Goal: Task Accomplishment & Management: Use online tool/utility

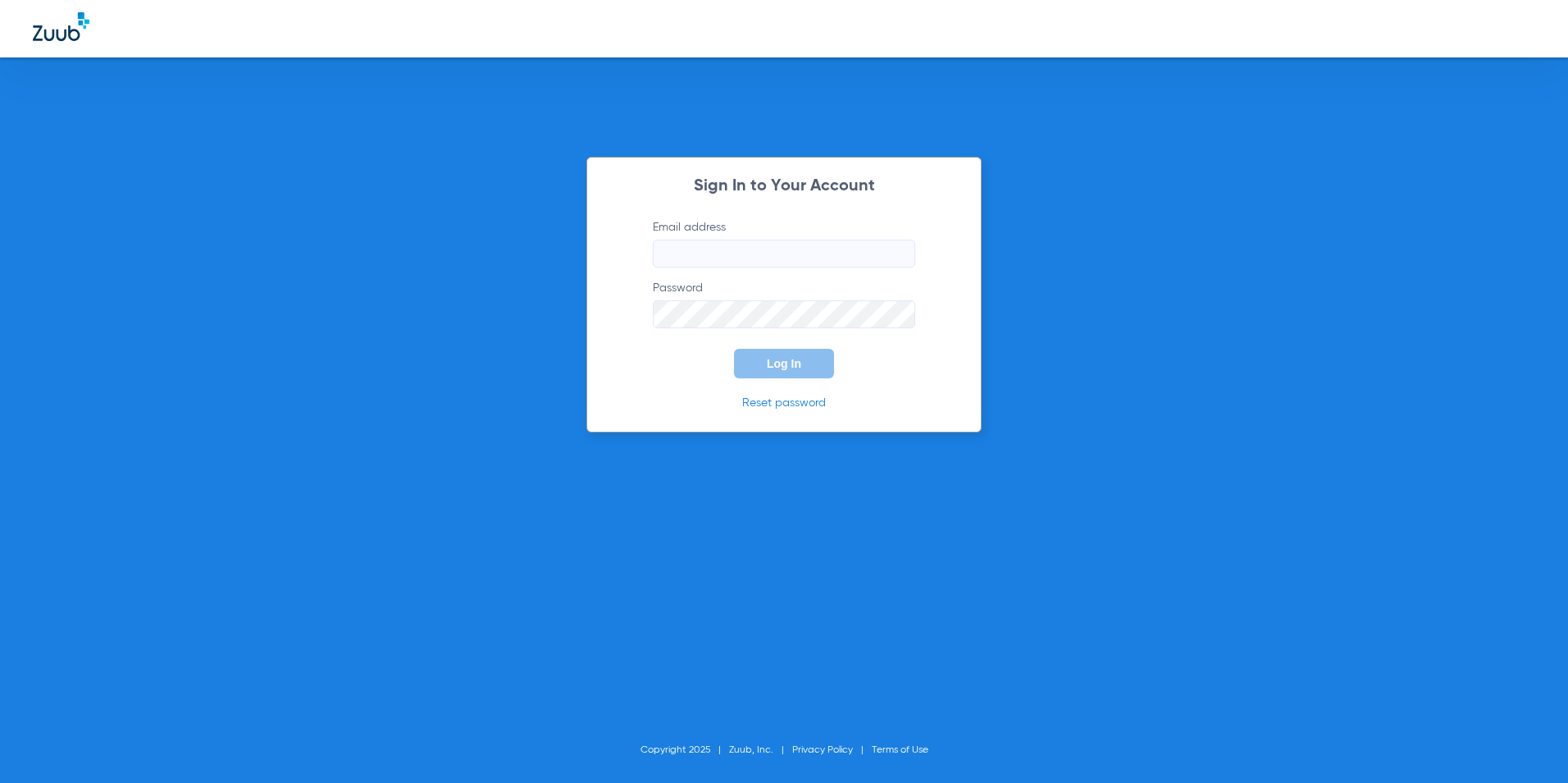
type input "[EMAIL_ADDRESS][DOMAIN_NAME]"
click at [923, 294] on form "Email address [EMAIL_ADDRESS][DOMAIN_NAME] Password Log In" at bounding box center [784, 299] width 312 height 160
click at [821, 362] on button "Log In" at bounding box center [784, 363] width 100 height 29
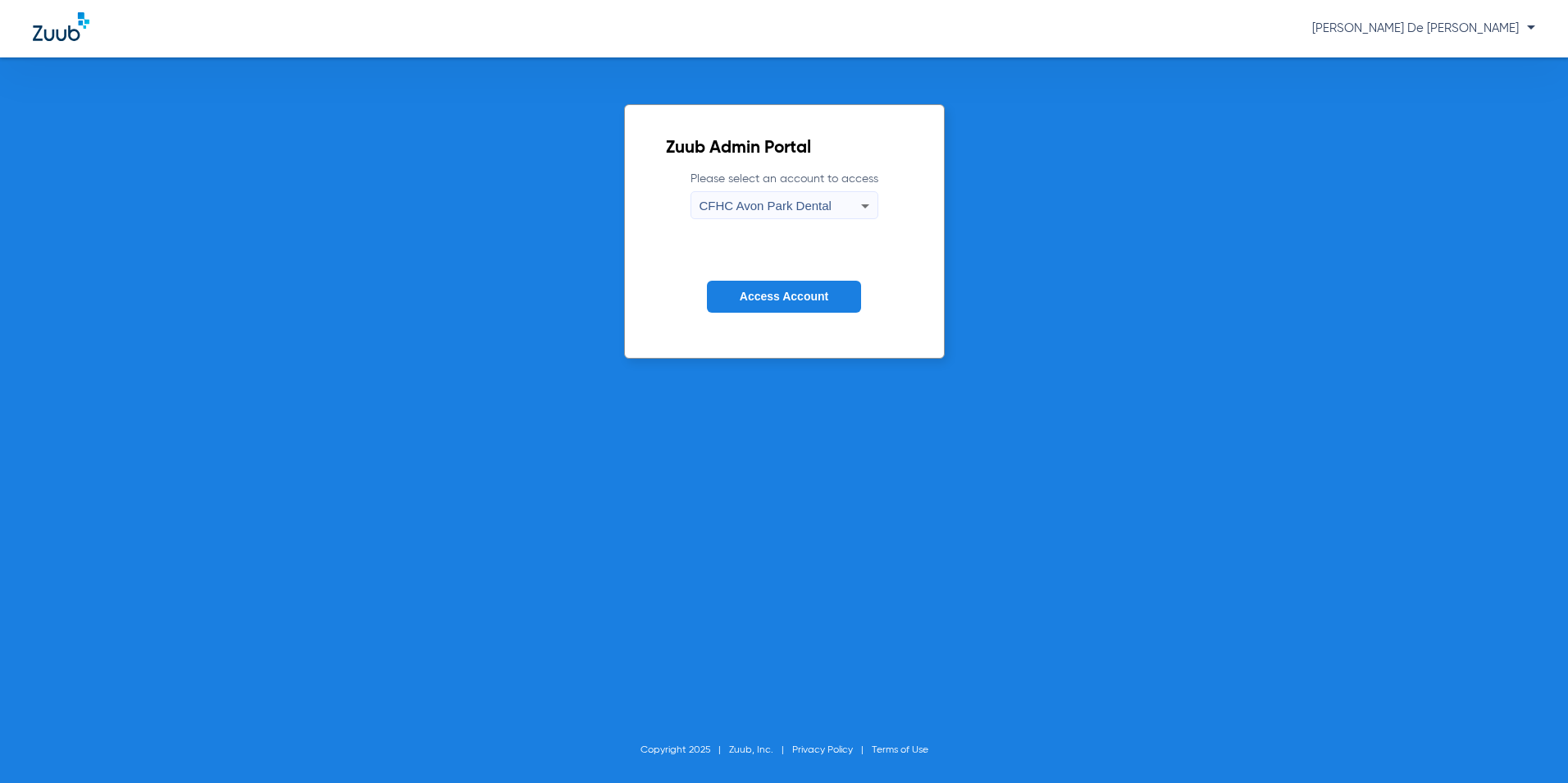
click at [770, 199] on span "CFHC Avon Park Dental" at bounding box center [765, 205] width 132 height 14
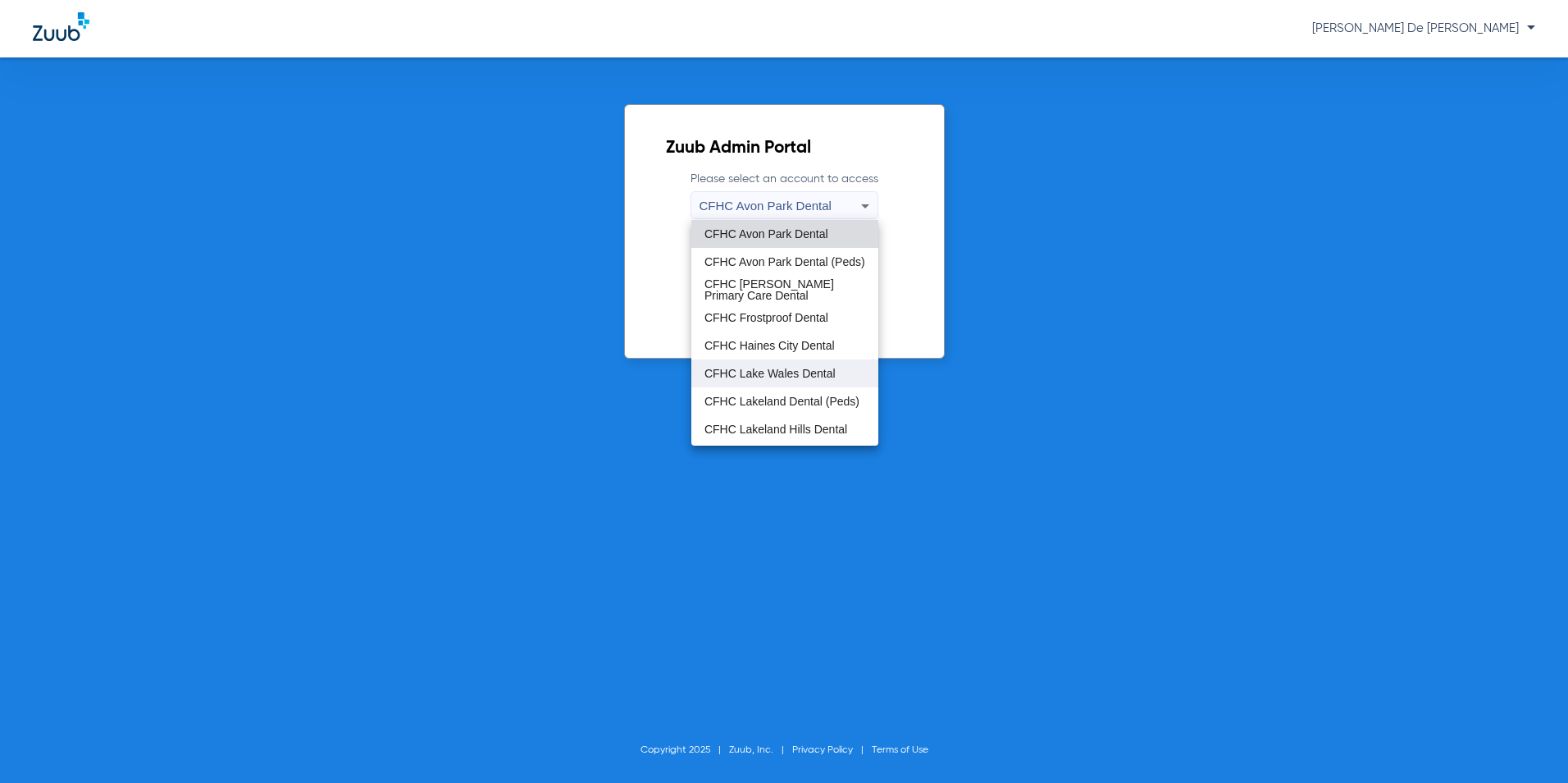
click at [788, 369] on span "CFHC Lake Wales Dental" at bounding box center [770, 373] width 131 height 11
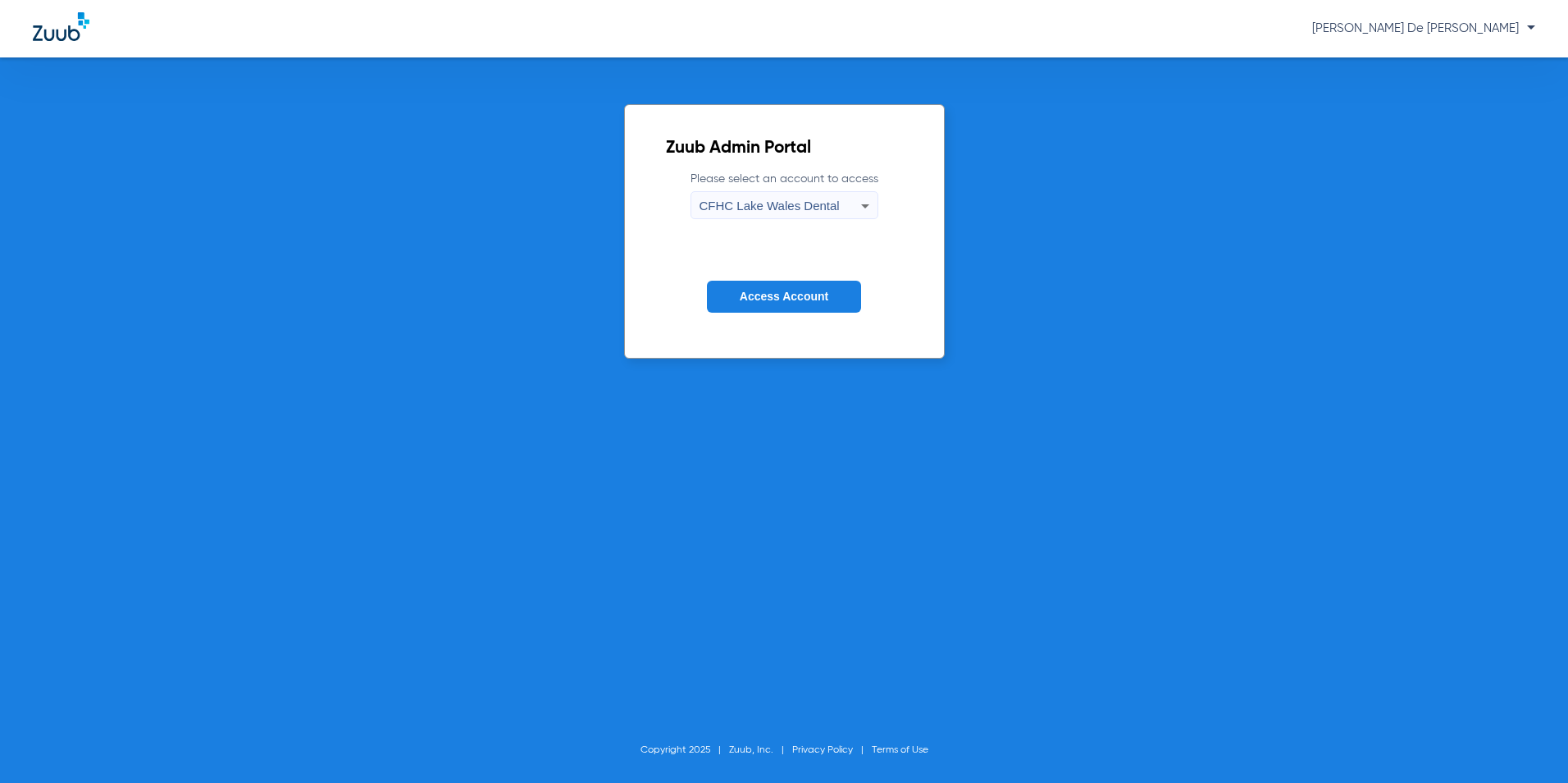
click at [791, 300] on span "Access Account" at bounding box center [784, 296] width 88 height 13
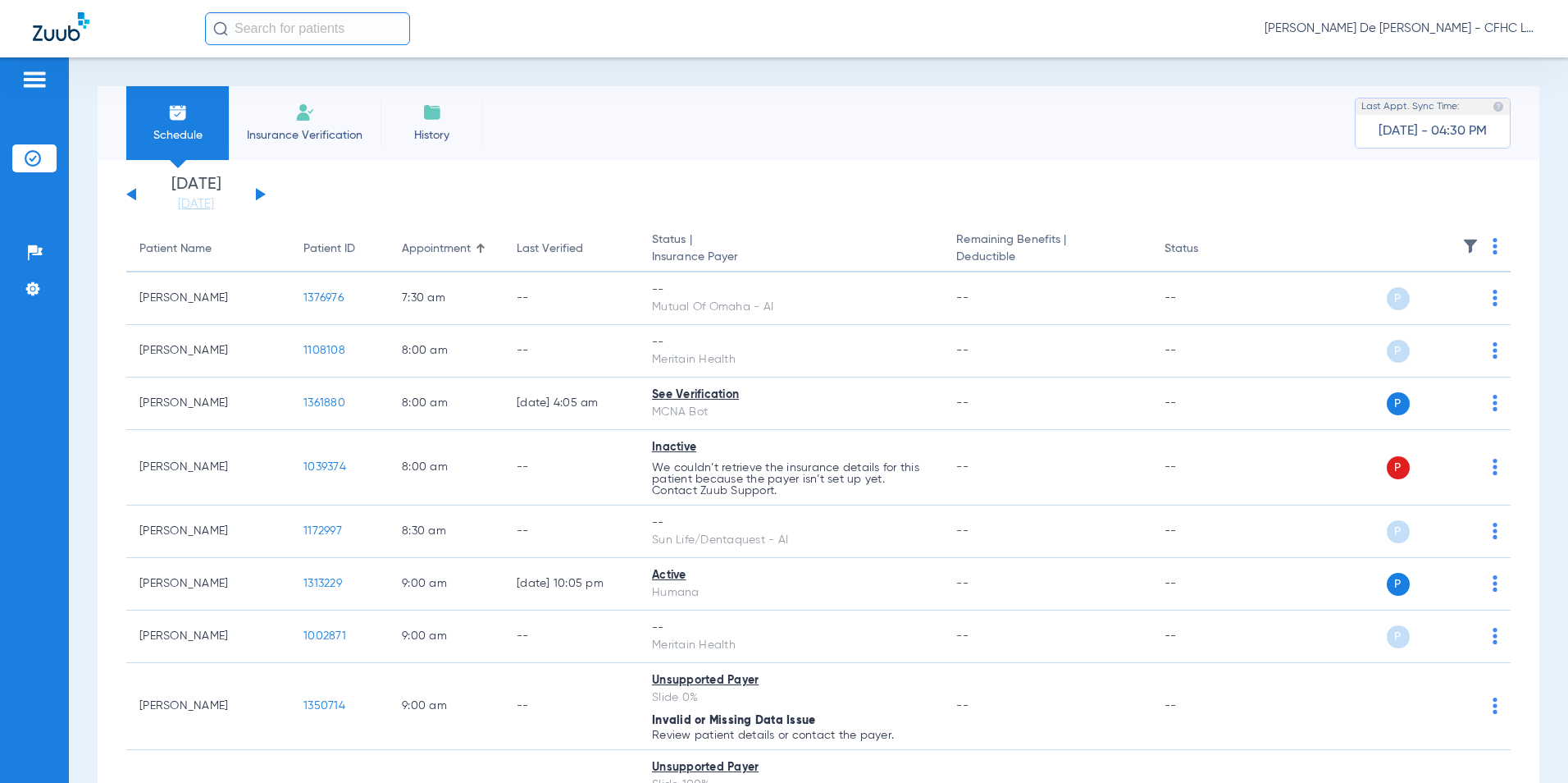
click at [286, 34] on input "text" at bounding box center [308, 29] width 205 height 33
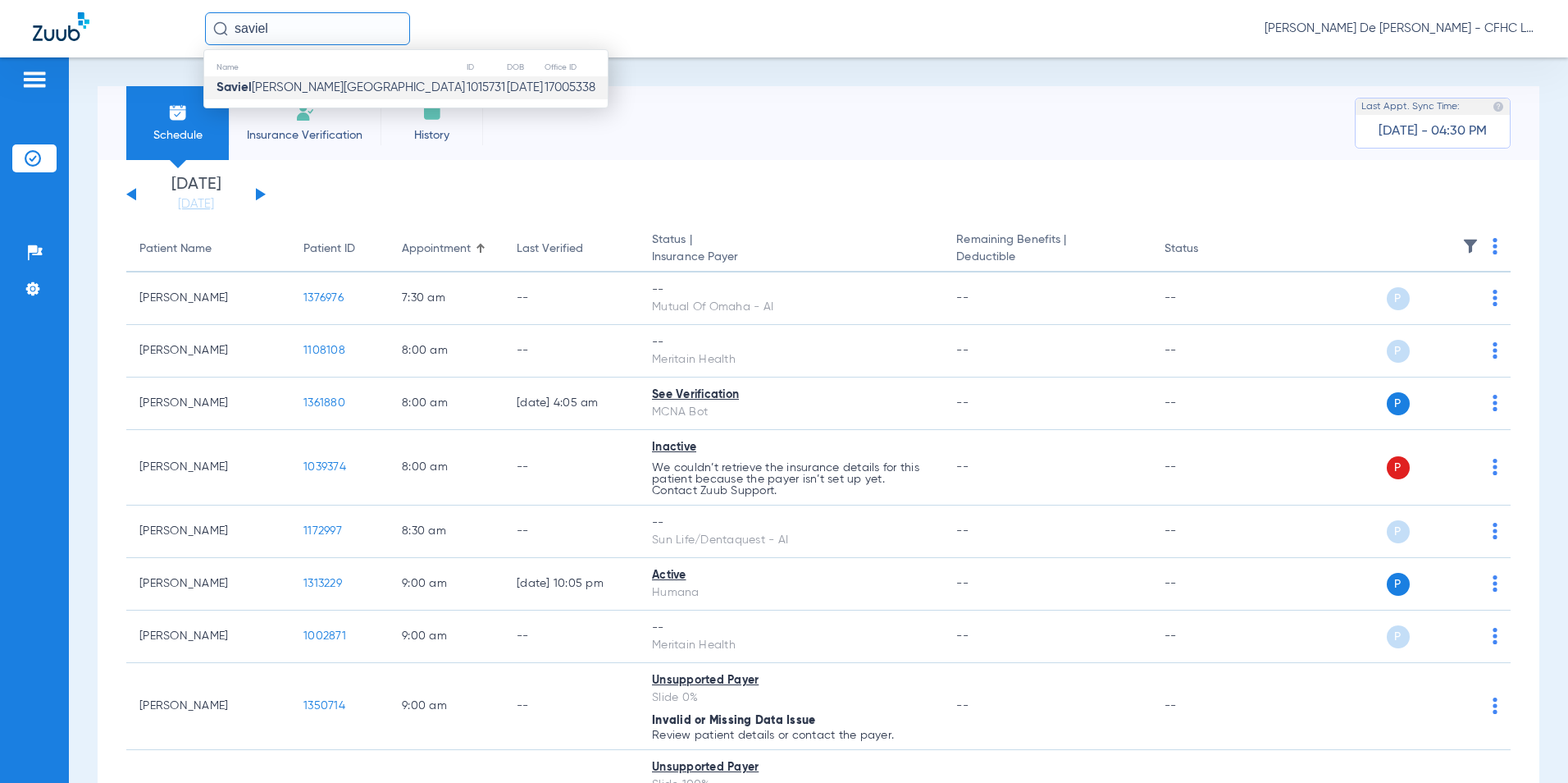
type input "saviel"
click at [466, 88] on td "1015731" at bounding box center [486, 87] width 40 height 23
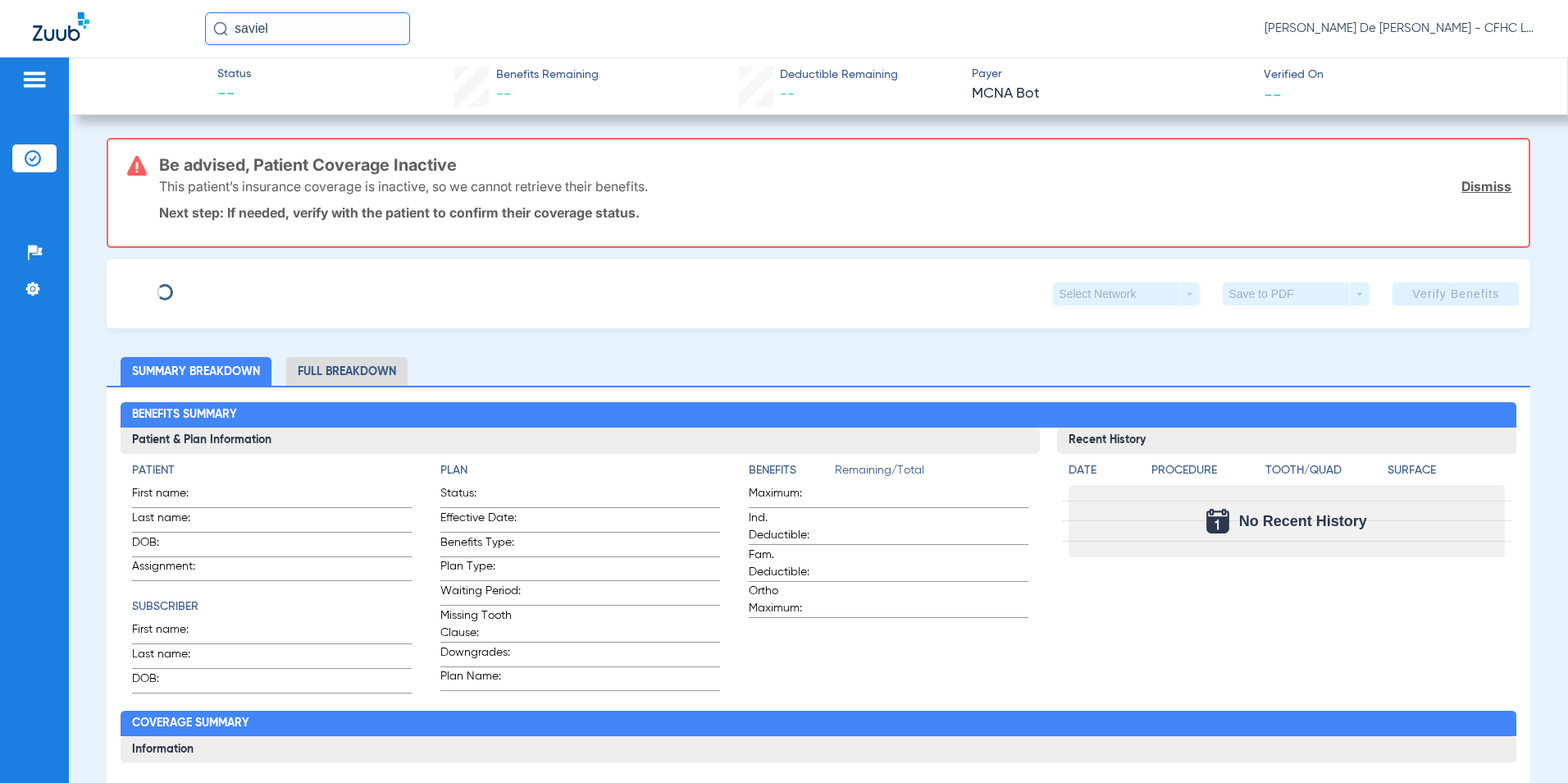
type input "SAVIEL"
type input "GONZALEZ LISBOA"
type input "05/01/1985"
type input "130501963"
type input "FLSNPPF4 H1889002001"
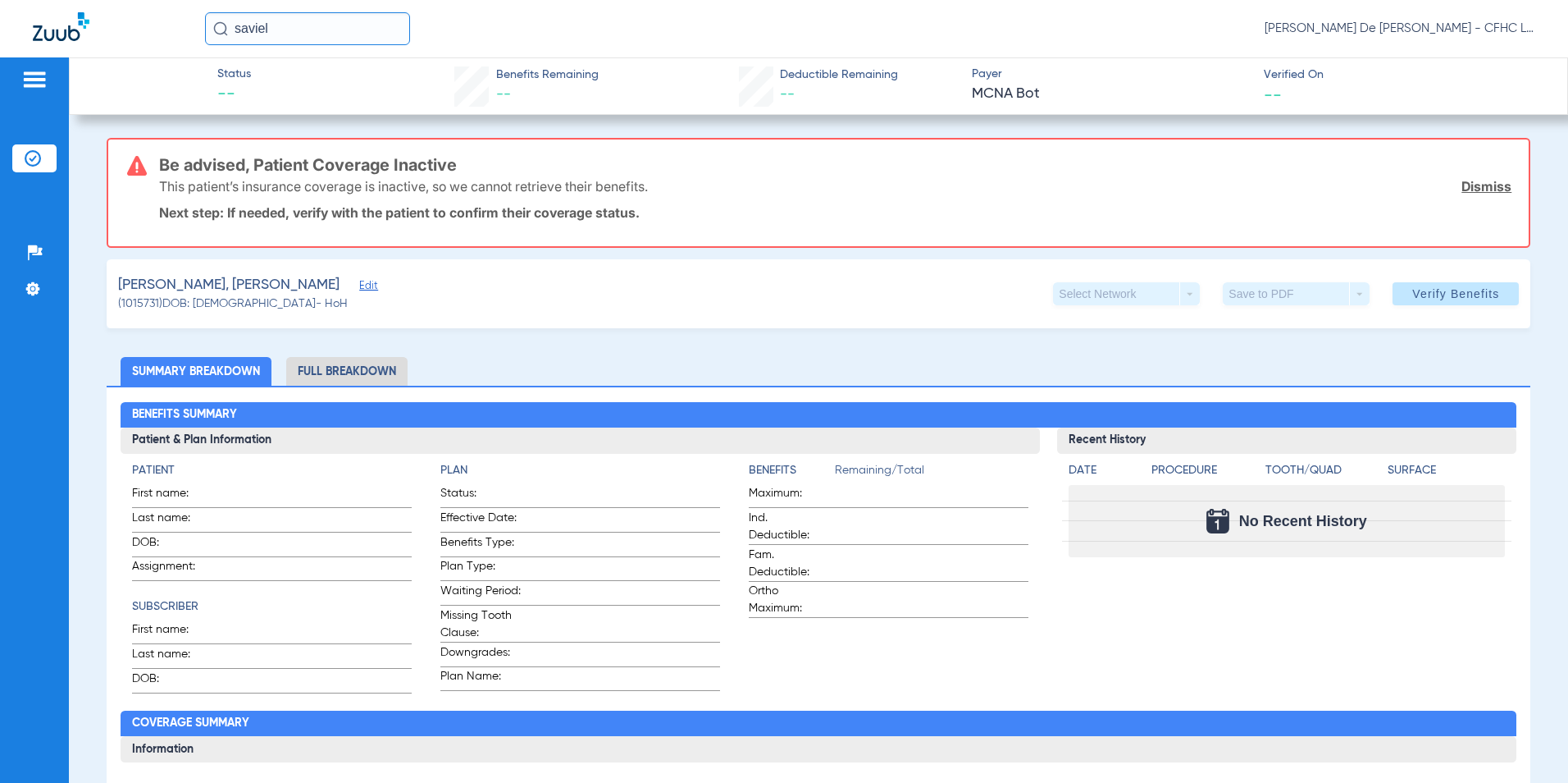
click at [1466, 182] on link "Dismiss" at bounding box center [1486, 185] width 50 height 16
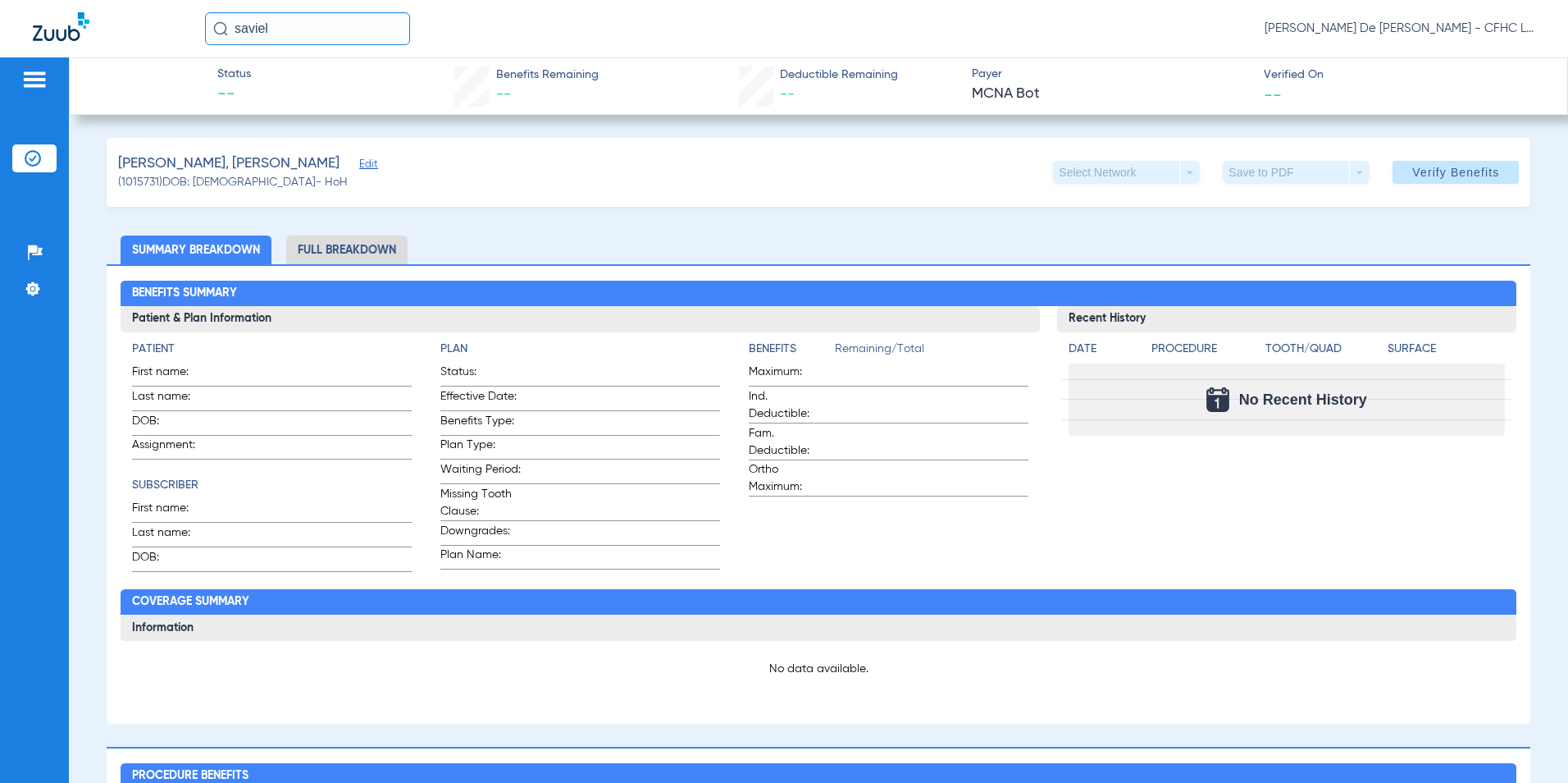
click at [359, 170] on span "Edit" at bounding box center [367, 166] width 15 height 15
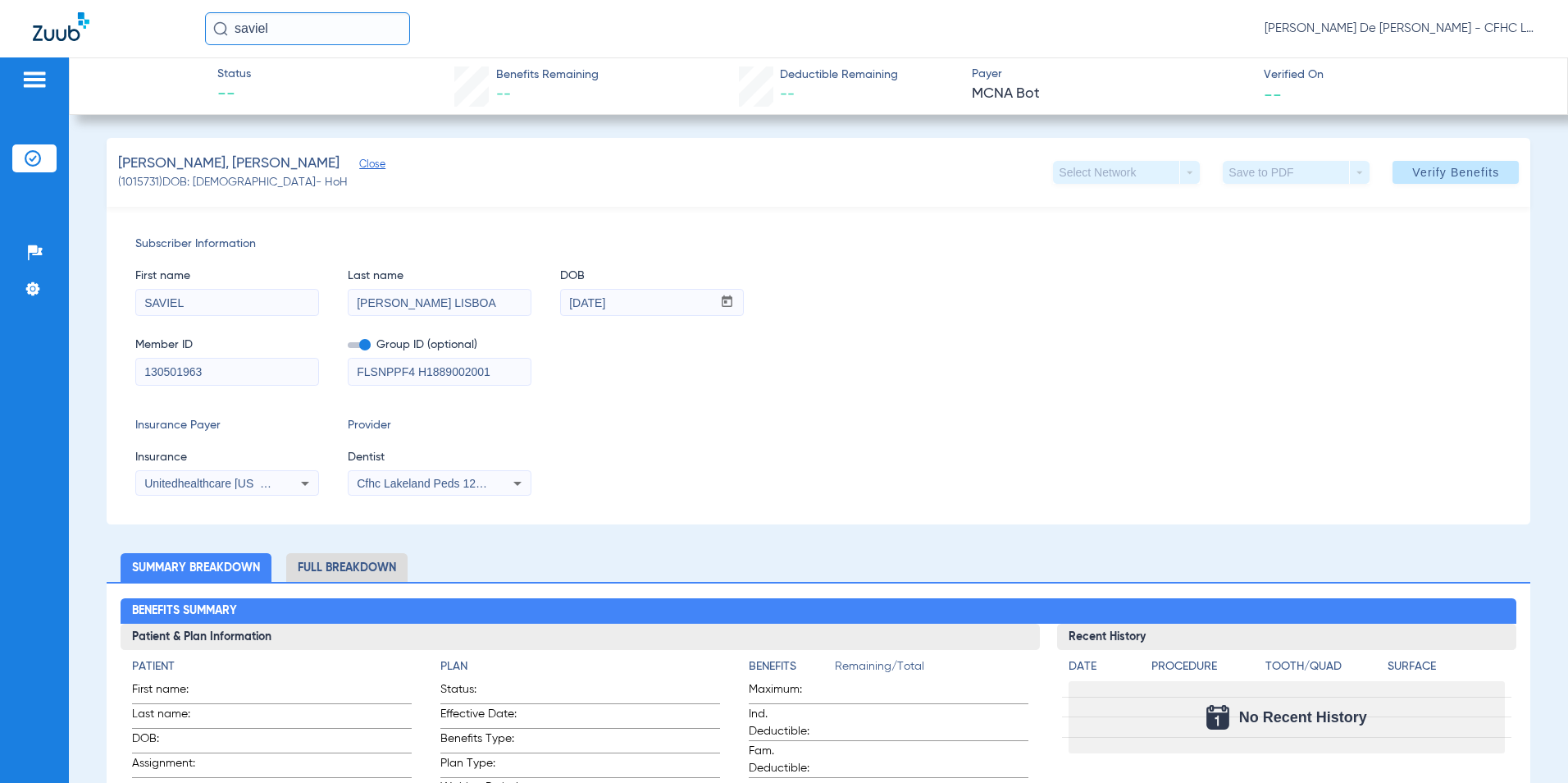
drag, startPoint x: 505, startPoint y: 375, endPoint x: 86, endPoint y: 377, distance: 419.0
click at [470, 490] on div "Cfhc Lakeland Peds 1205336690" at bounding box center [440, 483] width 182 height 20
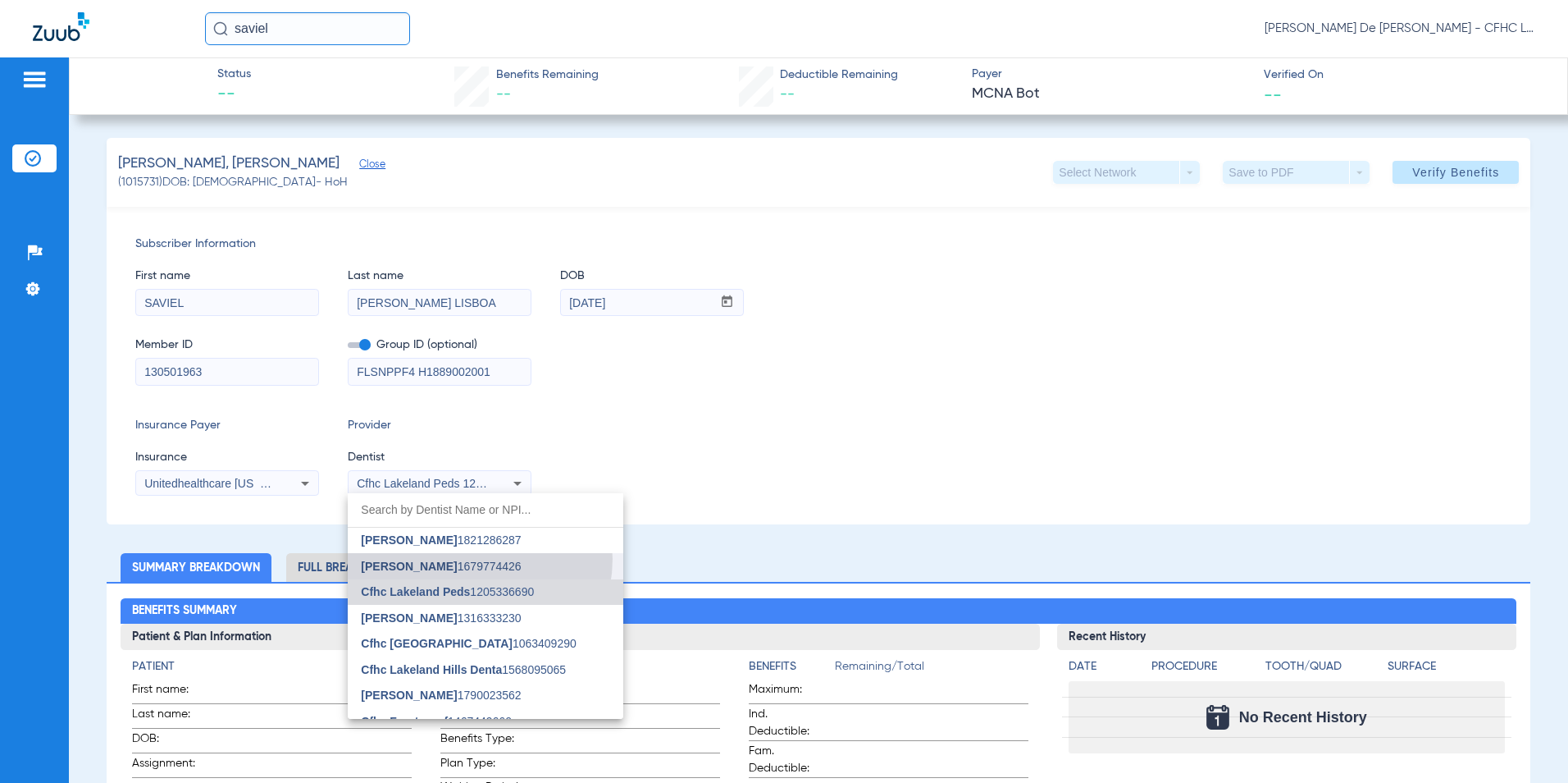
click at [474, 561] on span "Luis Congote 1679774426" at bounding box center [441, 566] width 160 height 11
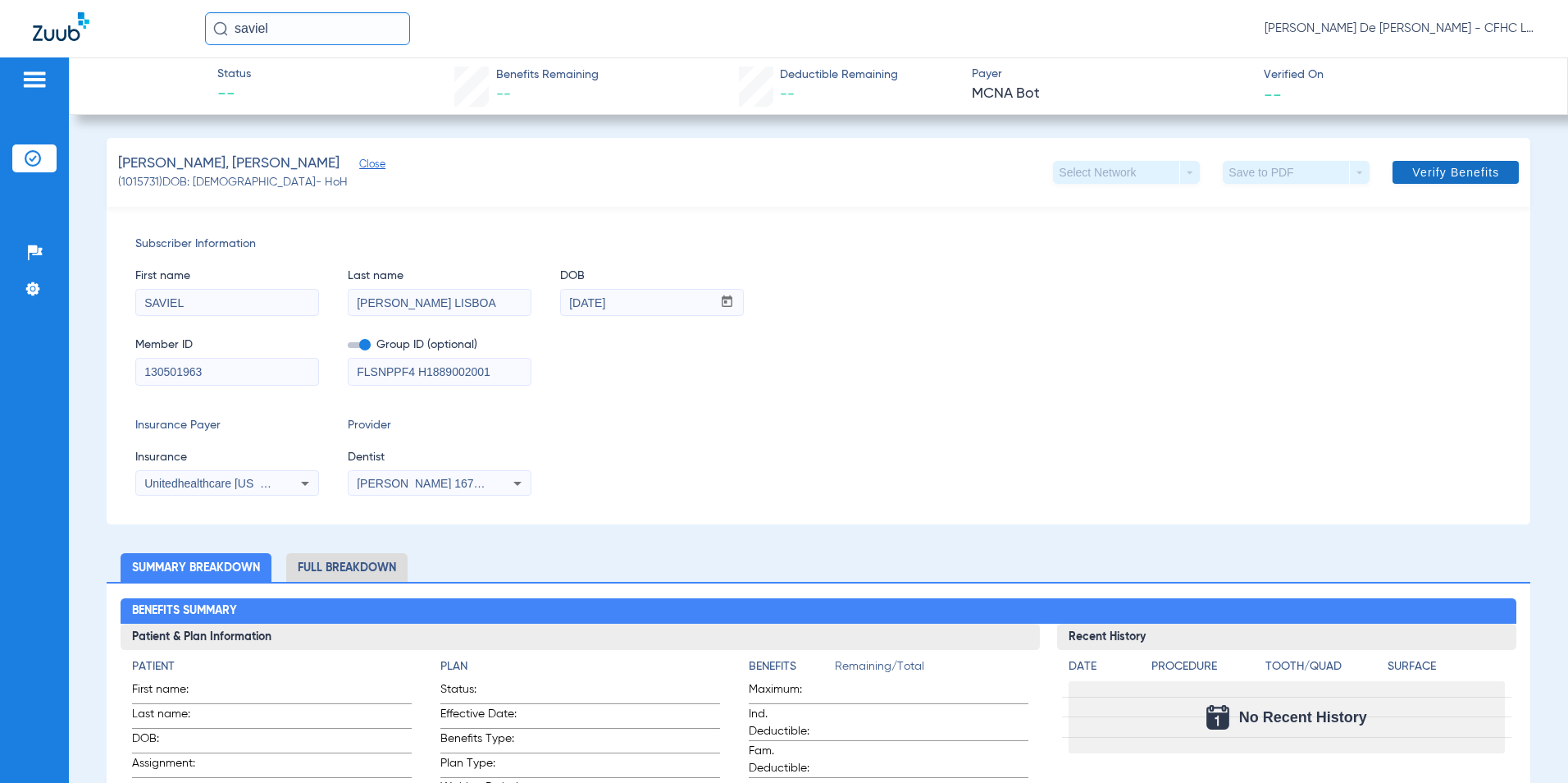
click at [1452, 188] on span at bounding box center [1455, 172] width 126 height 39
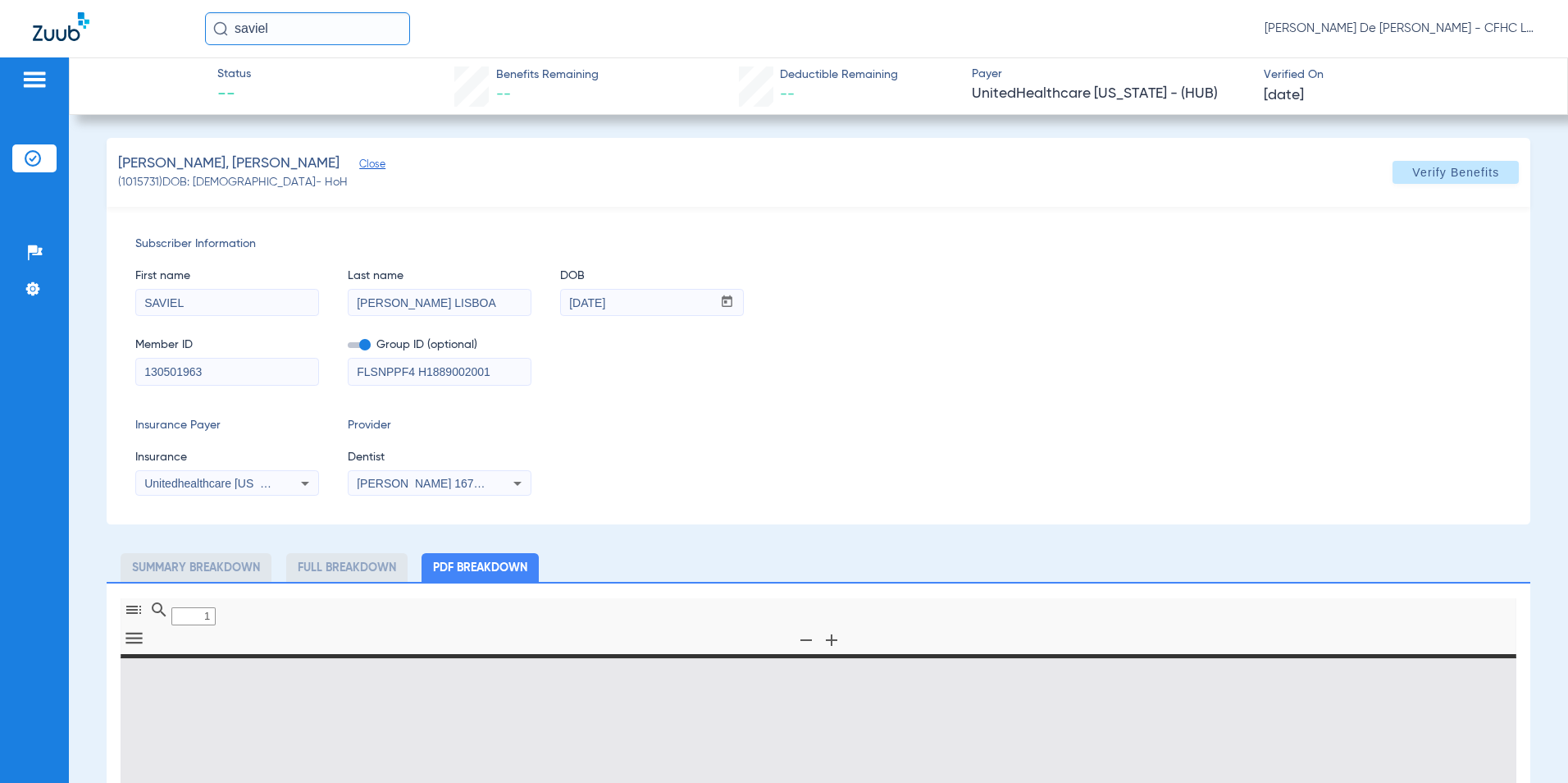
type input "0"
select select "page-width"
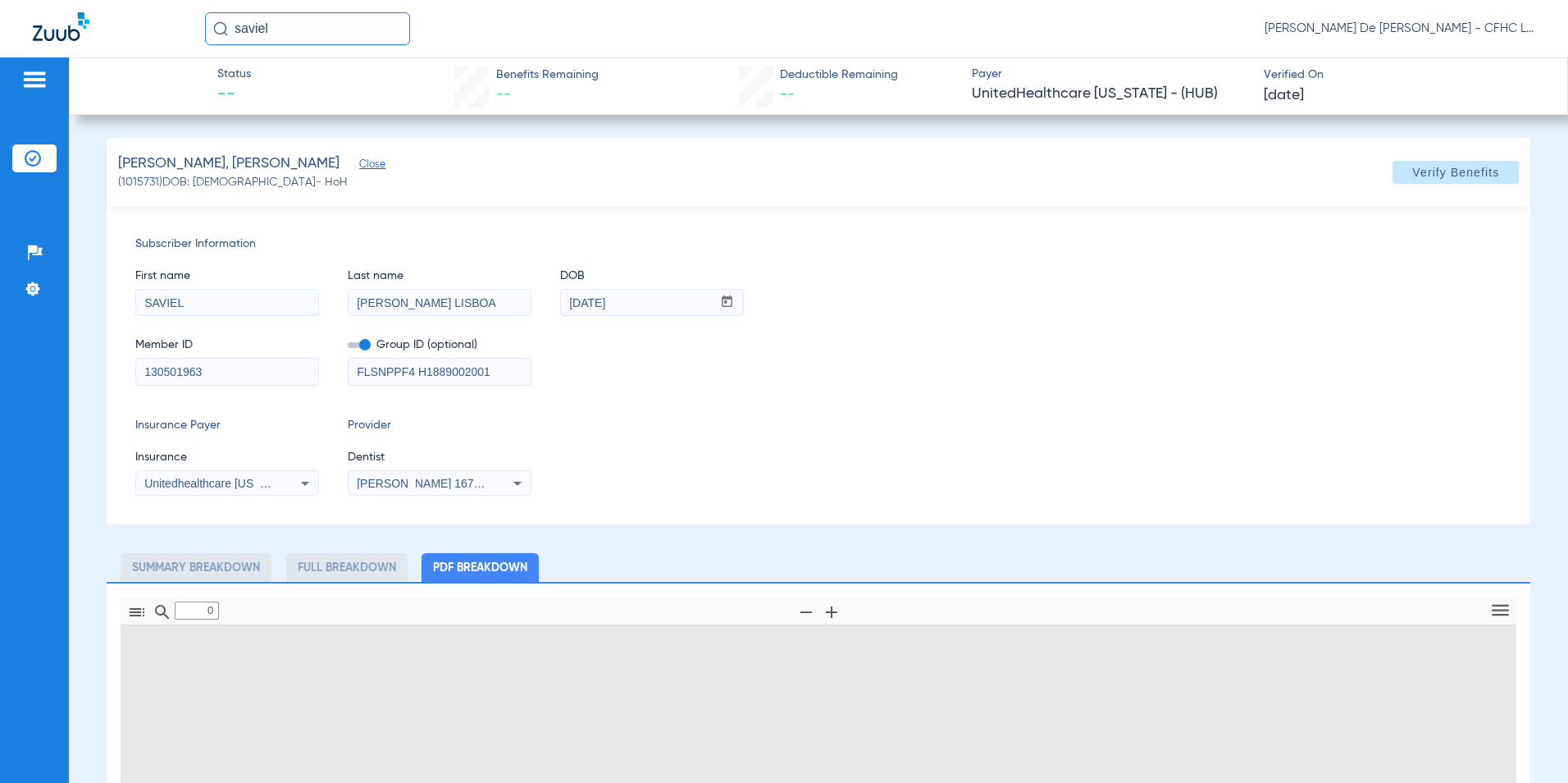
type input "1"
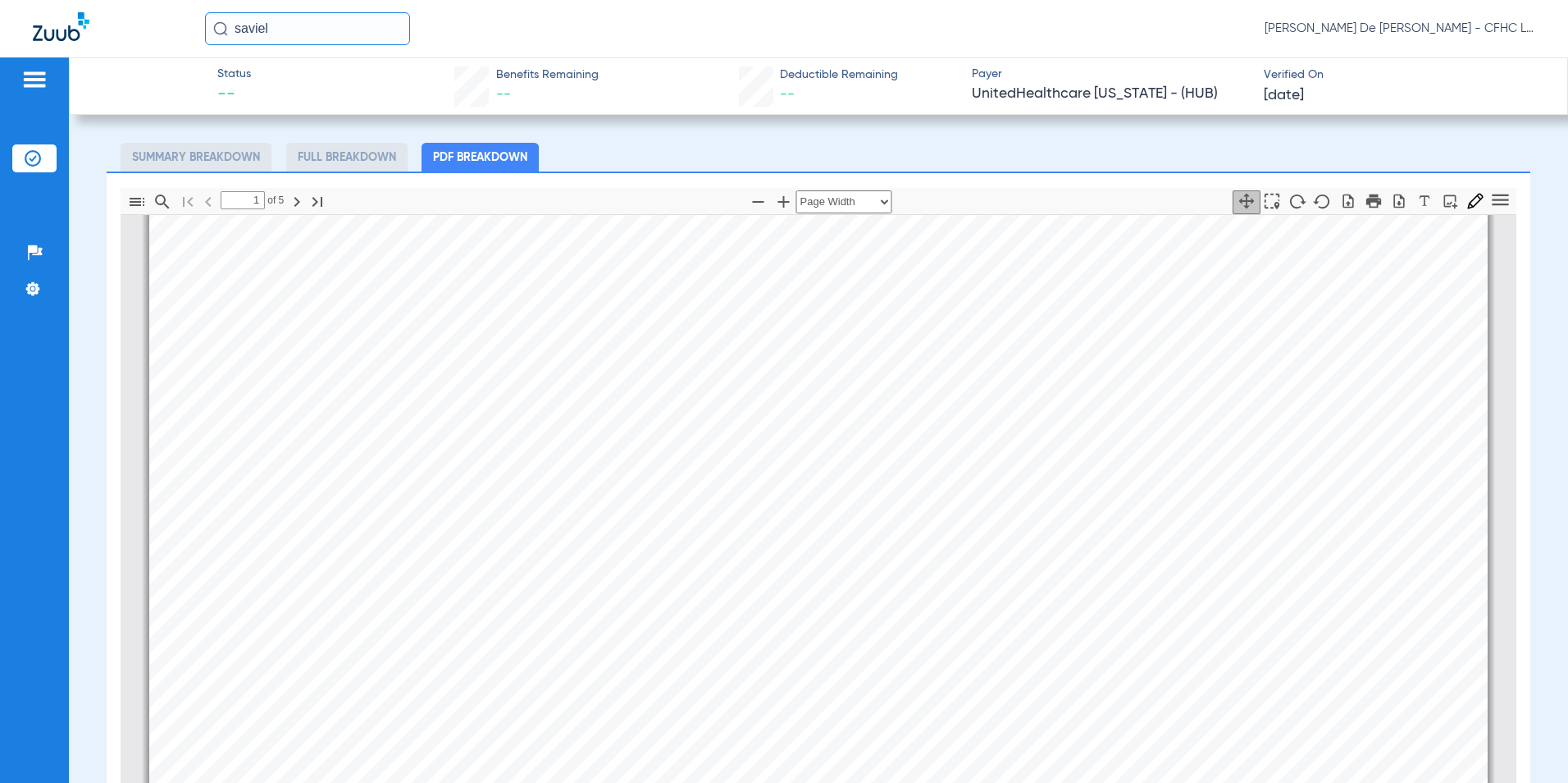
scroll to position [90, 0]
click at [1393, 204] on icon "button" at bounding box center [1398, 201] width 10 height 14
click at [81, 24] on img at bounding box center [62, 27] width 57 height 29
